Goal: Information Seeking & Learning: Learn about a topic

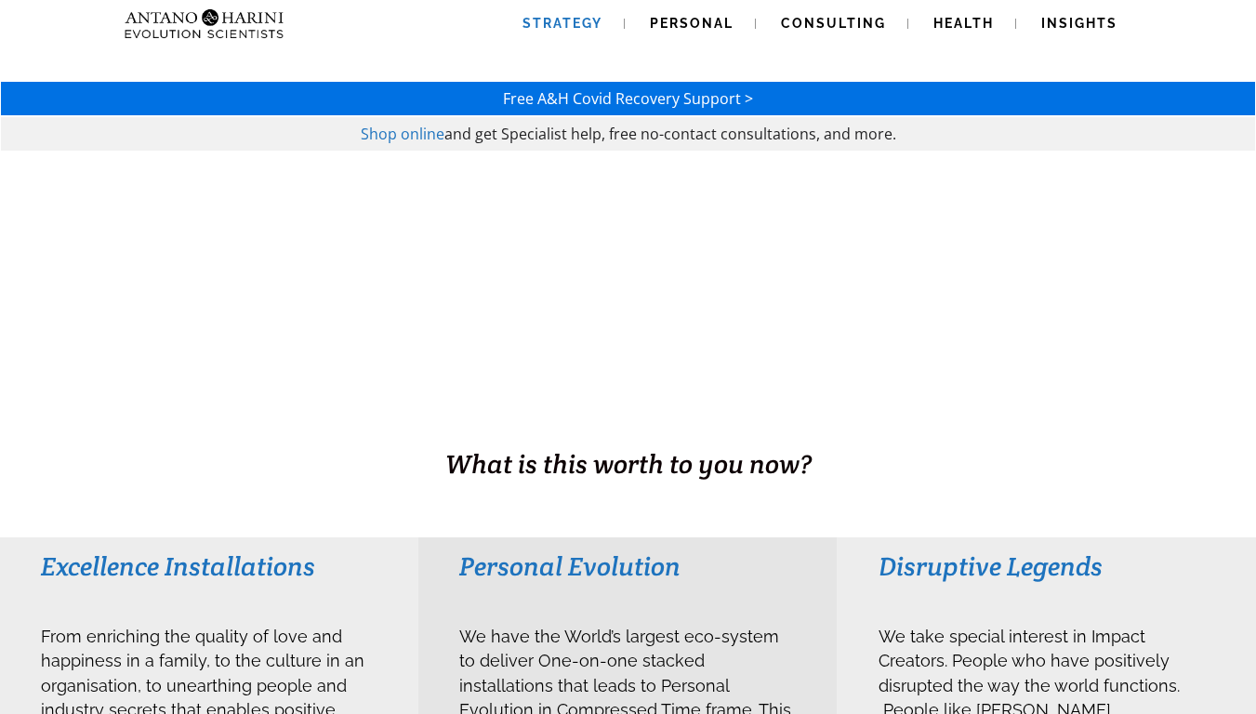
click at [596, 20] on span "Strategy" at bounding box center [563, 23] width 80 height 15
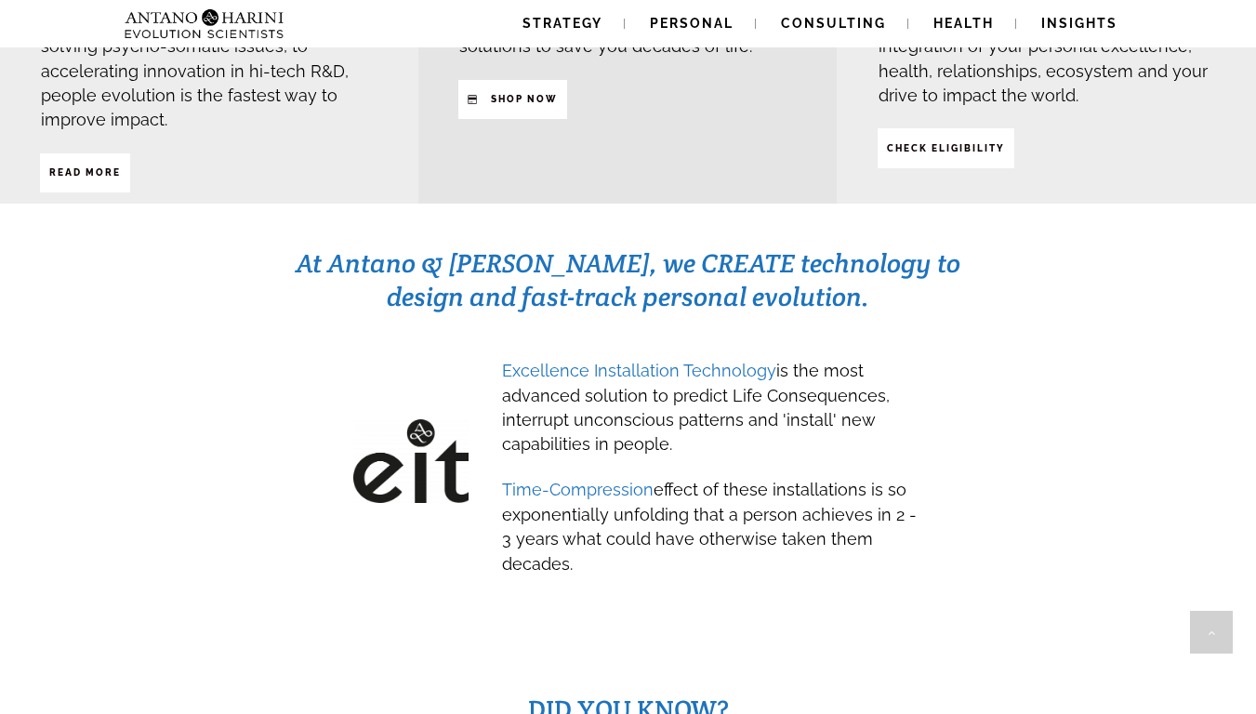
scroll to position [692, 0]
